Goal: Transaction & Acquisition: Purchase product/service

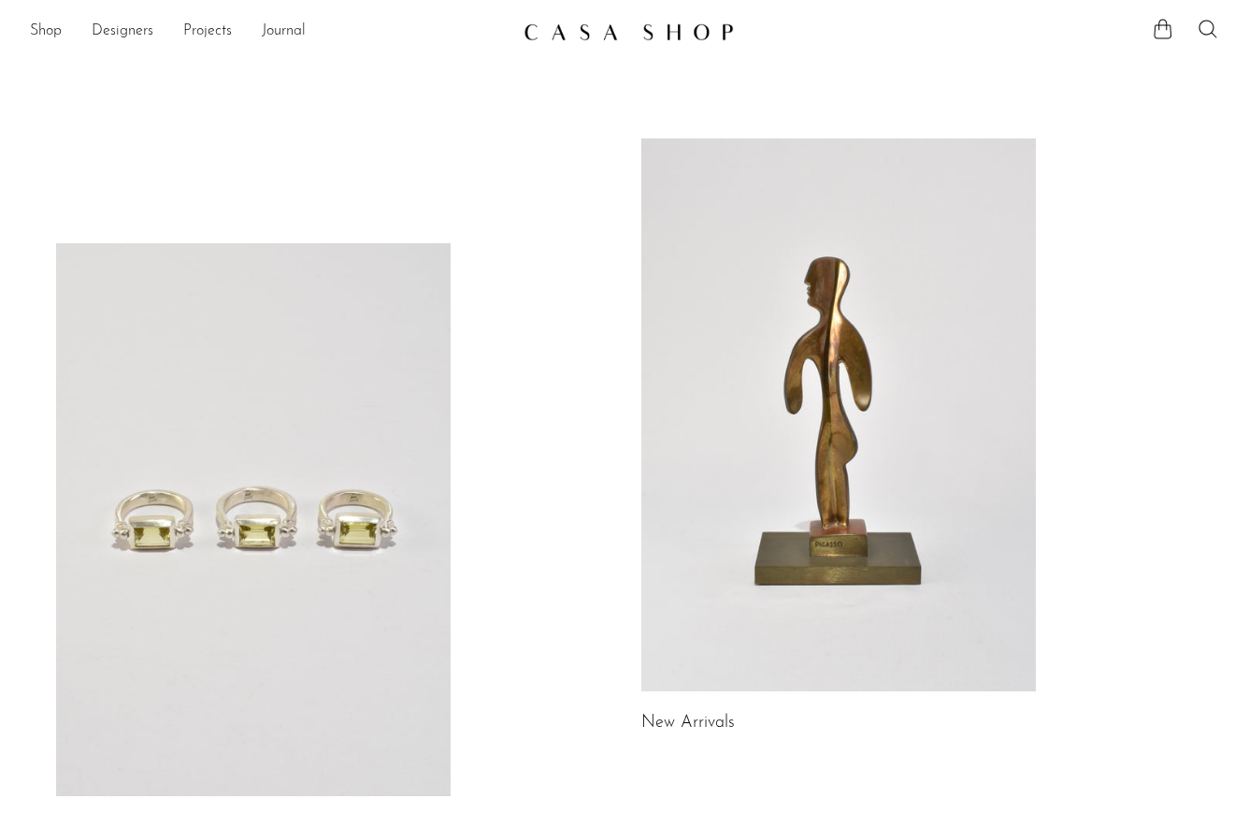
click at [908, 312] on link at bounding box center [839, 414] width 395 height 553
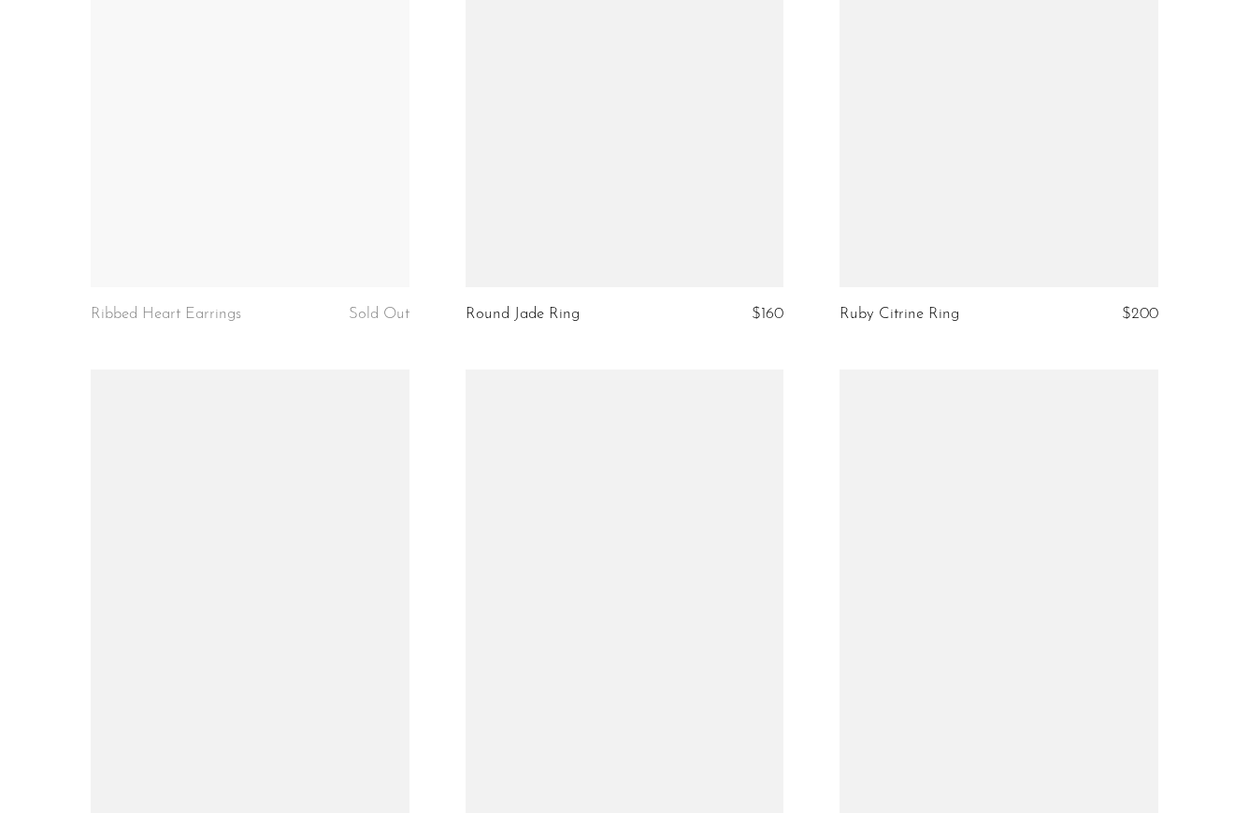
scroll to position [6175, 0]
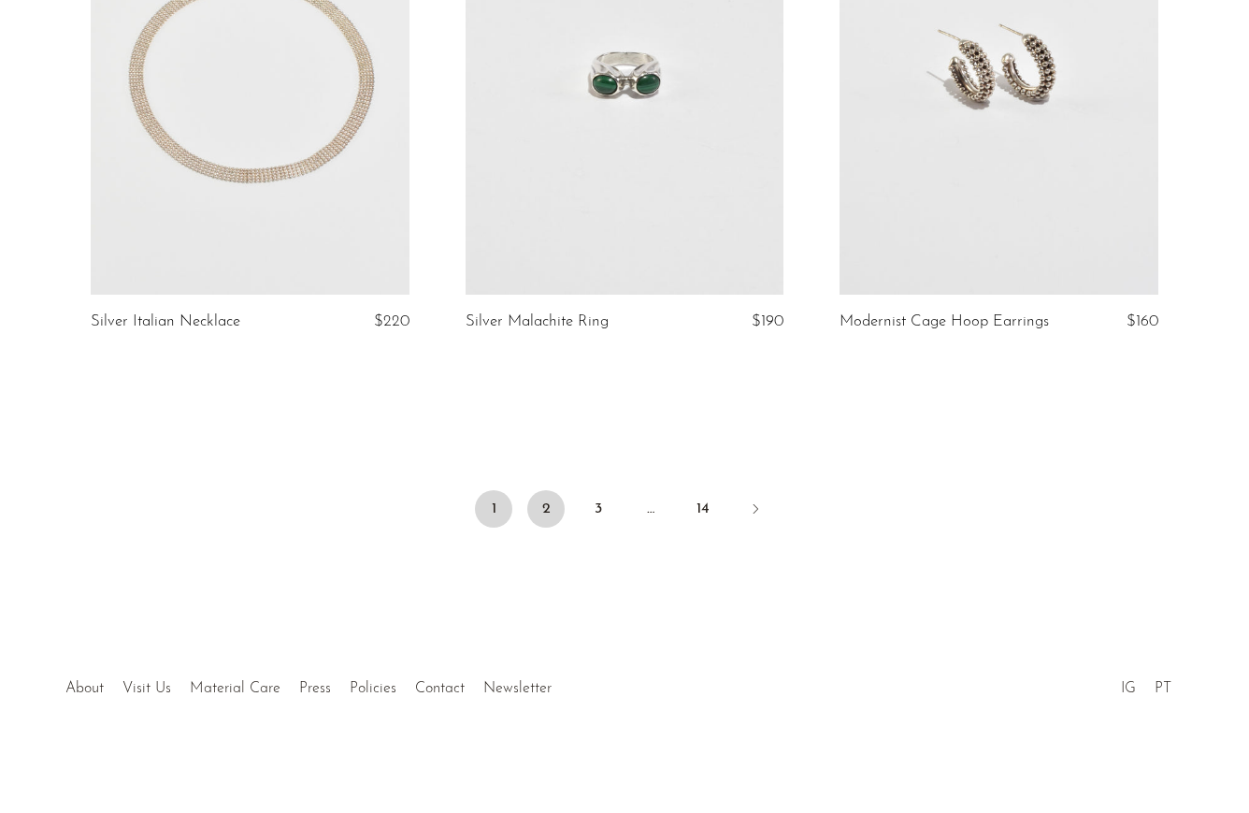
click at [555, 502] on link "2" at bounding box center [545, 508] width 37 height 37
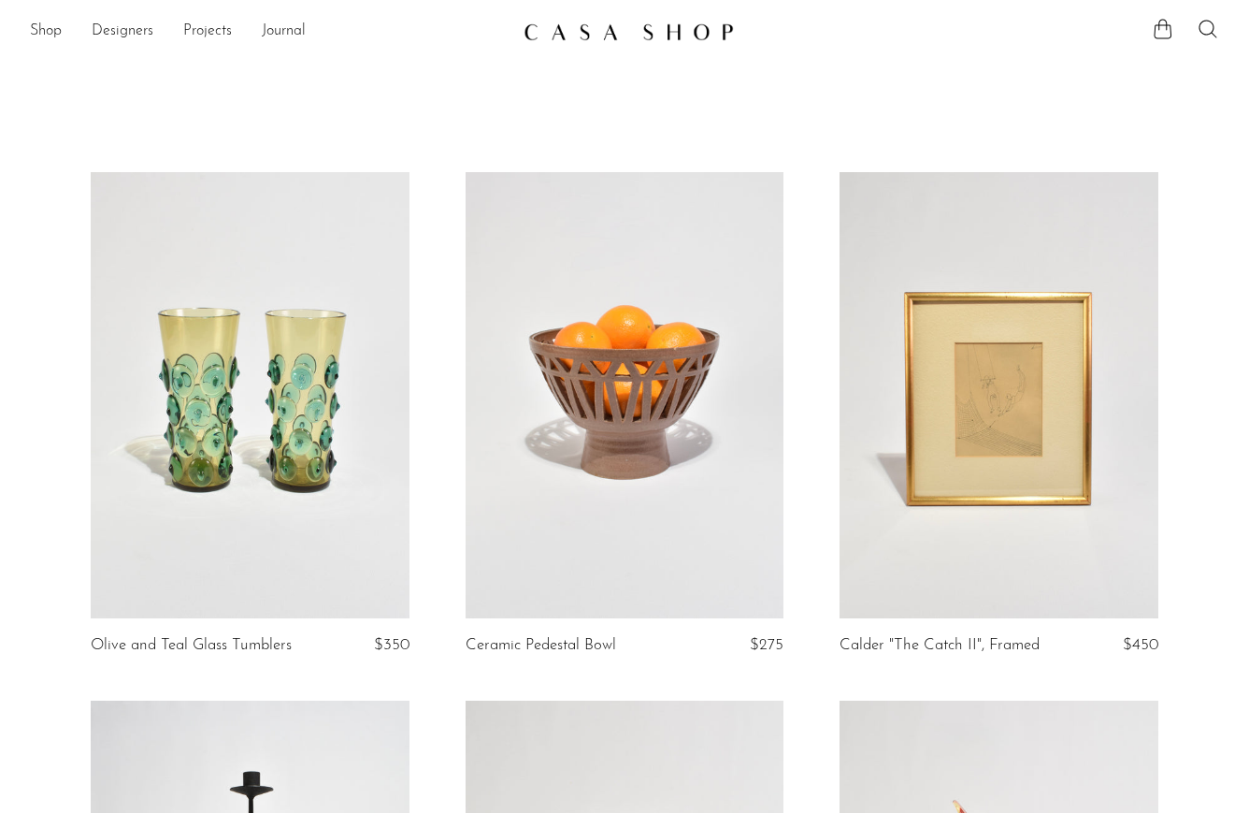
click at [272, 329] on link at bounding box center [250, 395] width 319 height 446
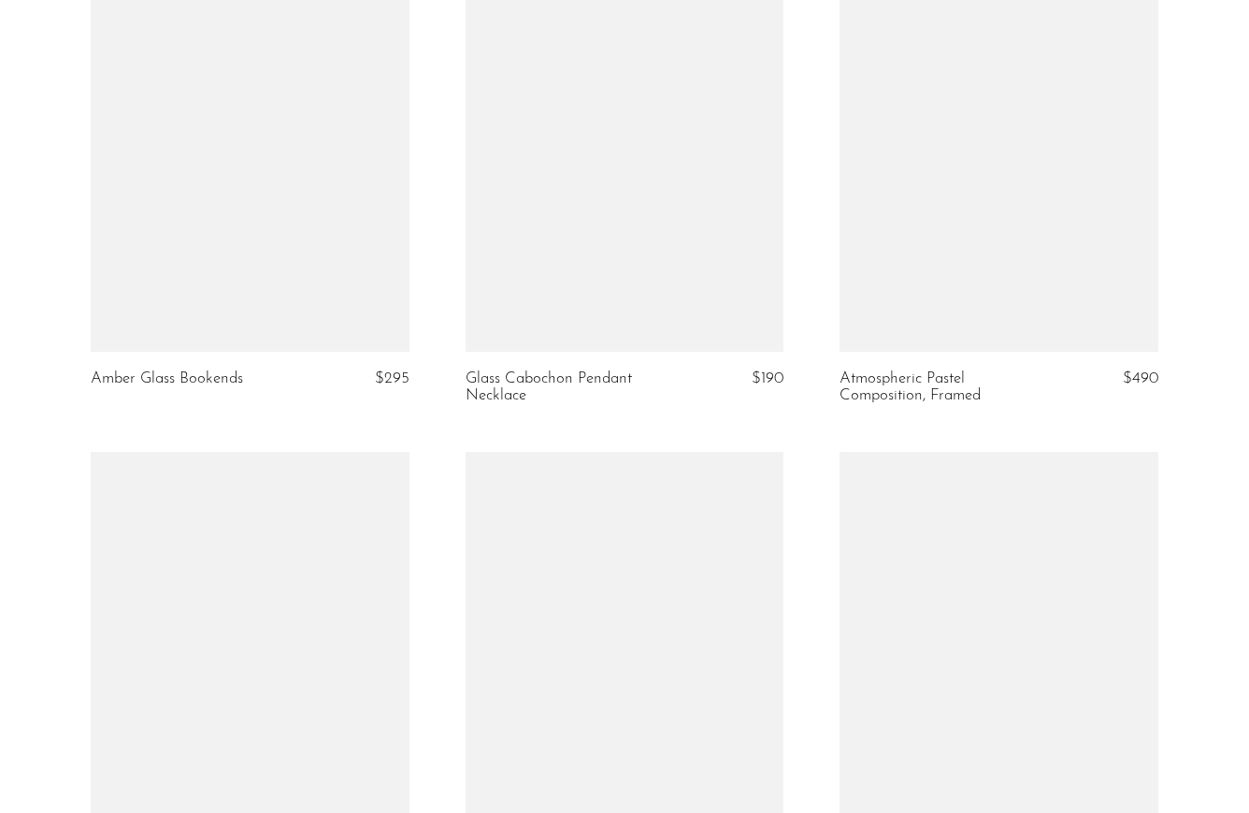
scroll to position [6137, 0]
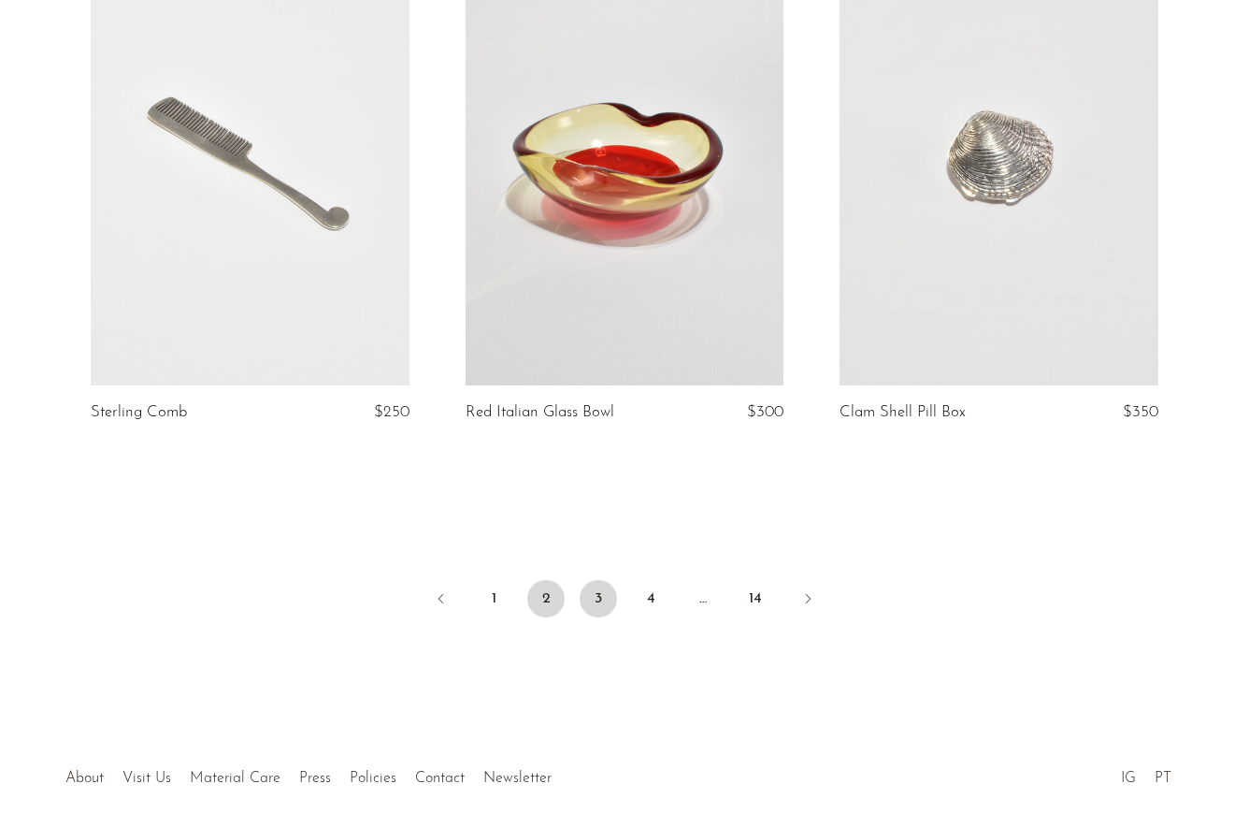
click at [599, 610] on link "3" at bounding box center [598, 598] width 37 height 37
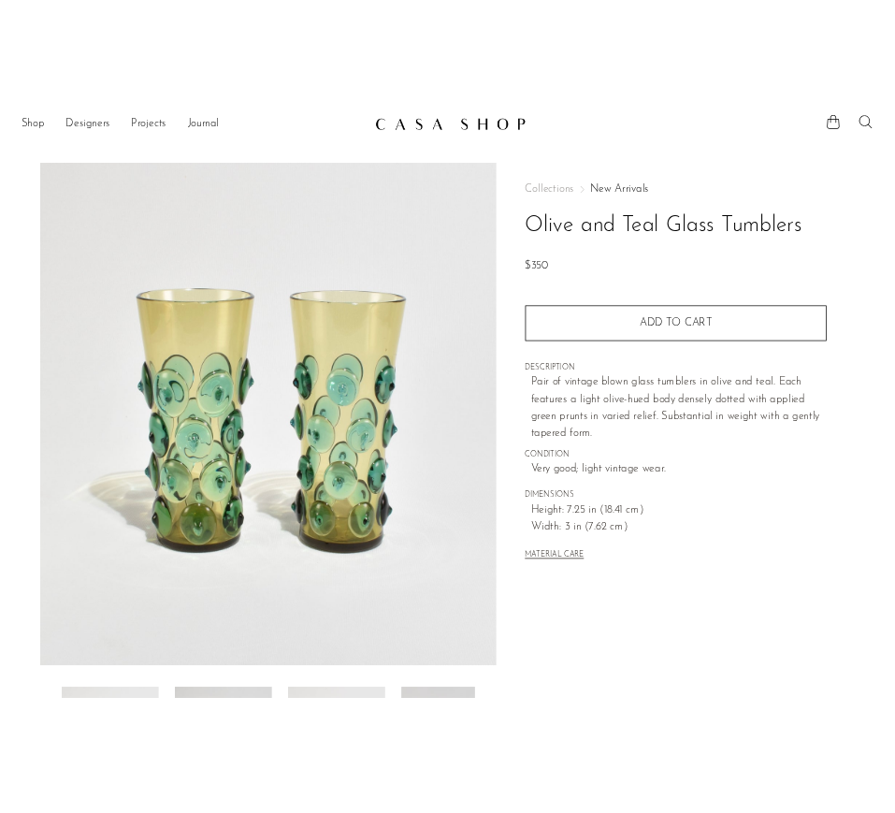
scroll to position [21, 0]
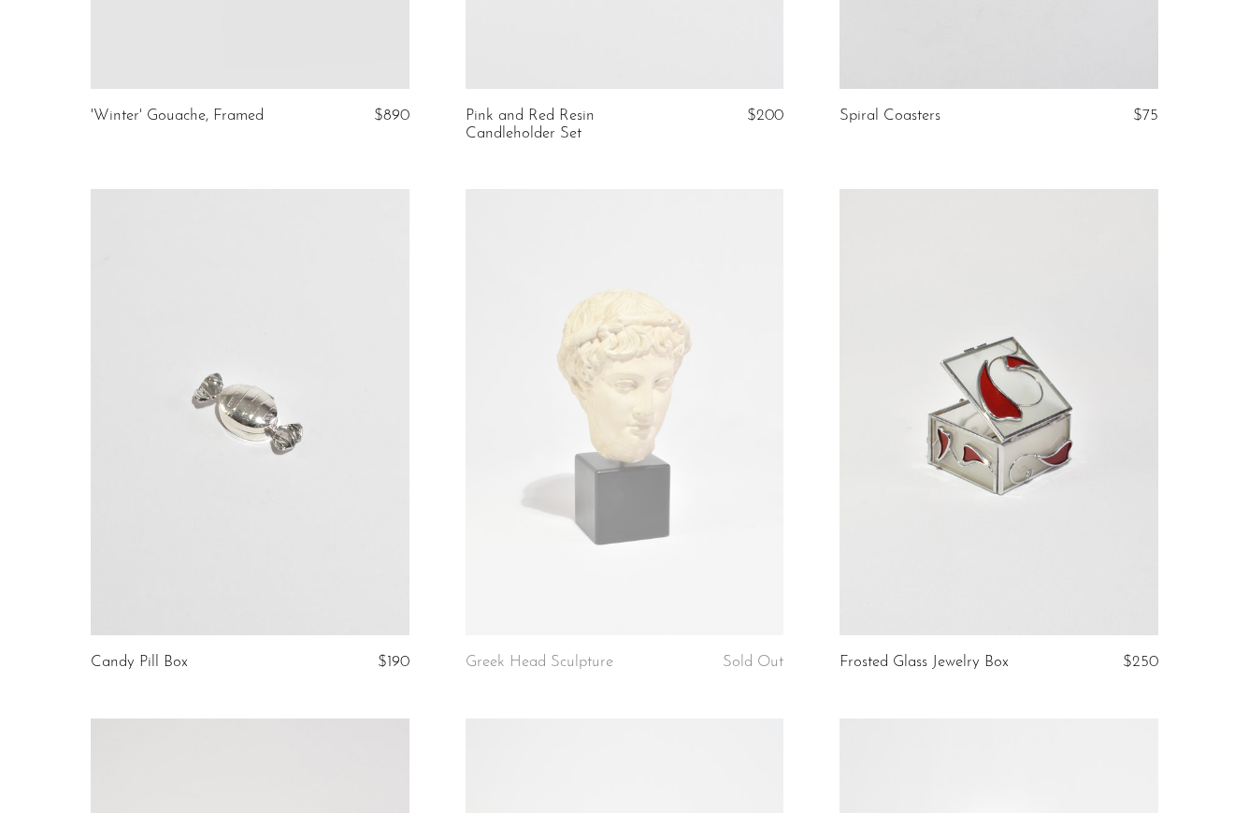
scroll to position [6193, 0]
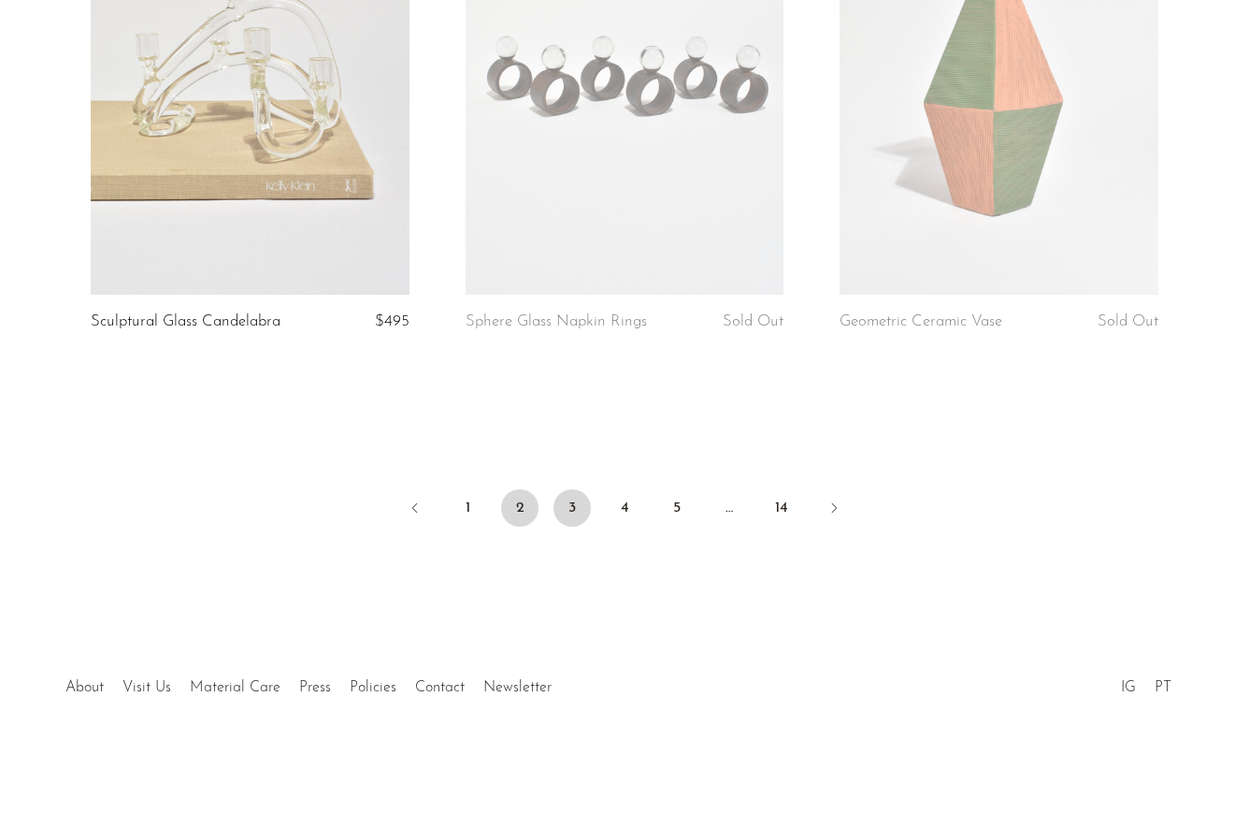
click at [517, 500] on link "2" at bounding box center [519, 507] width 37 height 37
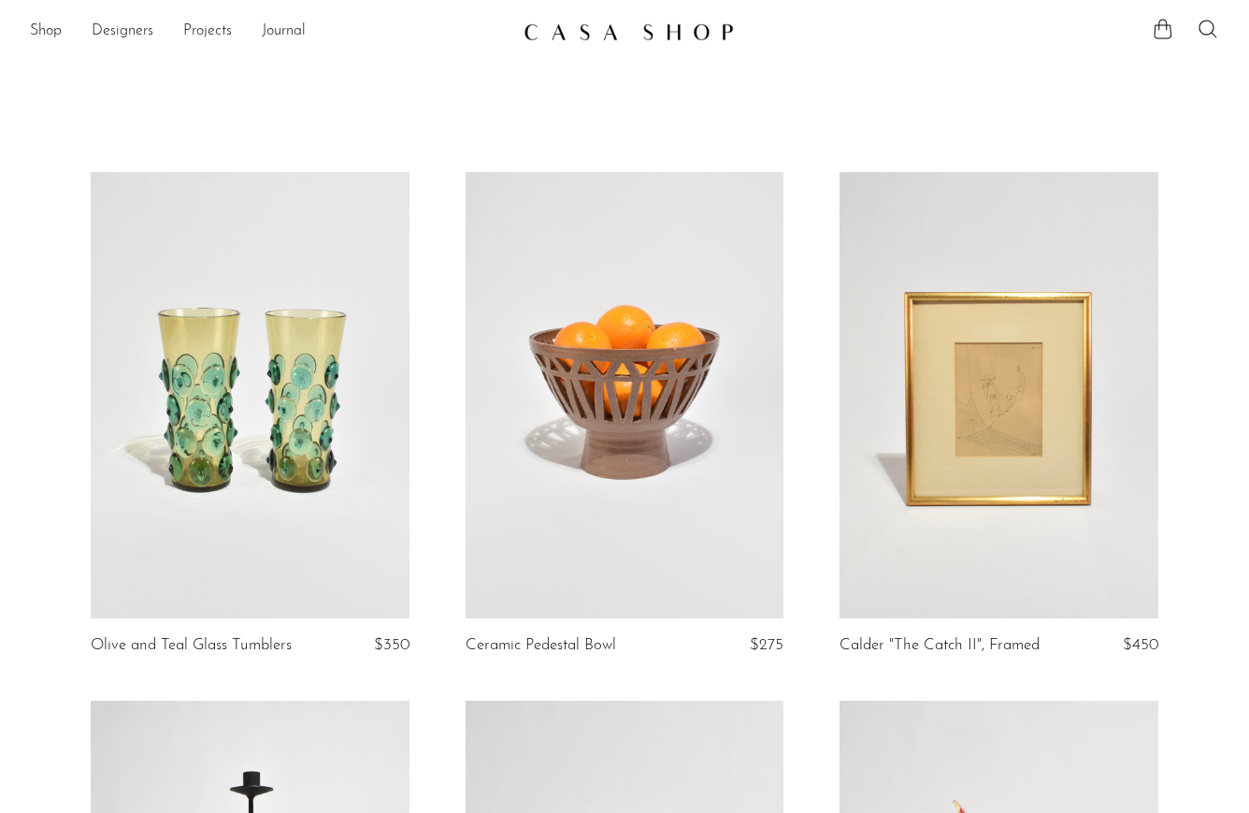
click at [284, 361] on link at bounding box center [250, 395] width 319 height 446
click at [282, 376] on link at bounding box center [250, 395] width 319 height 446
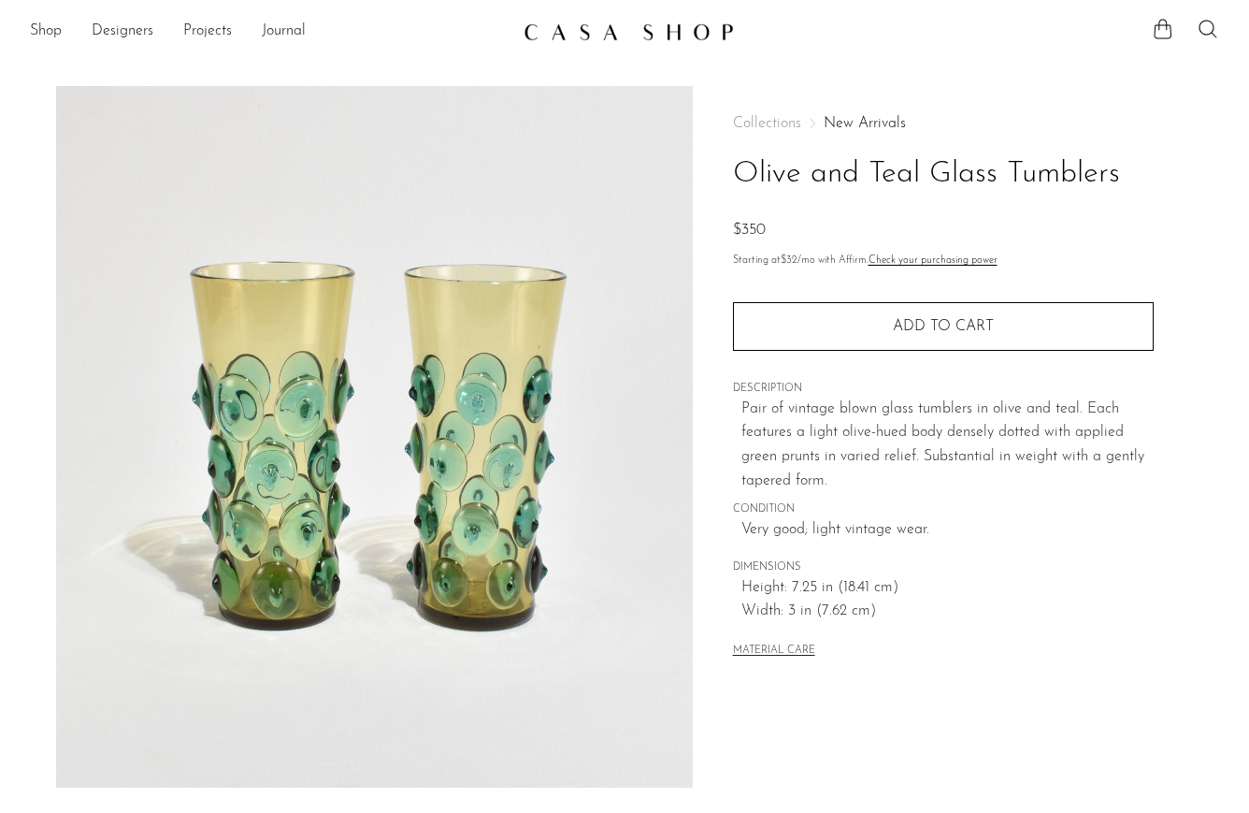
drag, startPoint x: 1137, startPoint y: 168, endPoint x: 735, endPoint y: 175, distance: 402.2
click at [735, 175] on h1 "Olive and Teal Glass Tumblers" at bounding box center [943, 175] width 421 height 48
copy h1 "Olive and Teal Glass Tumblers"
drag, startPoint x: 1132, startPoint y: 163, endPoint x: 729, endPoint y: 149, distance: 403.3
click at [729, 149] on div "Collections New Arrivals Olive and Teal Glass Tumblers $350 Starting at $32 /mo…" at bounding box center [943, 526] width 500 height 881
